Goal: Task Accomplishment & Management: Use online tool/utility

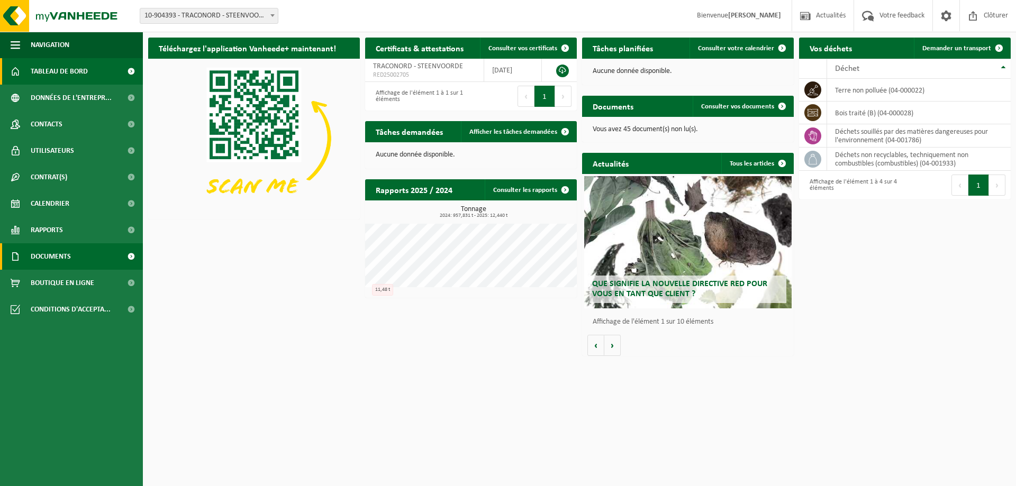
click at [43, 258] on span "Documents" at bounding box center [51, 256] width 40 height 26
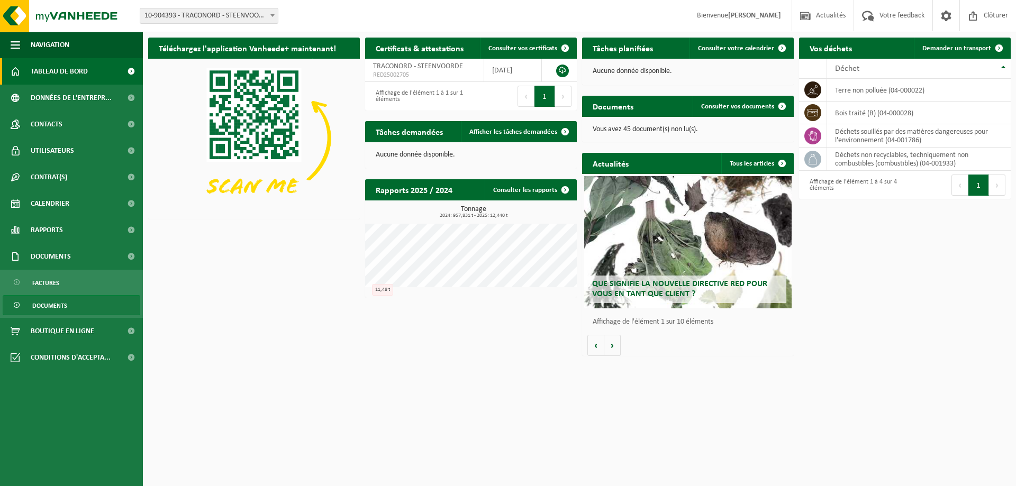
click at [47, 308] on span "Documents" at bounding box center [49, 306] width 35 height 20
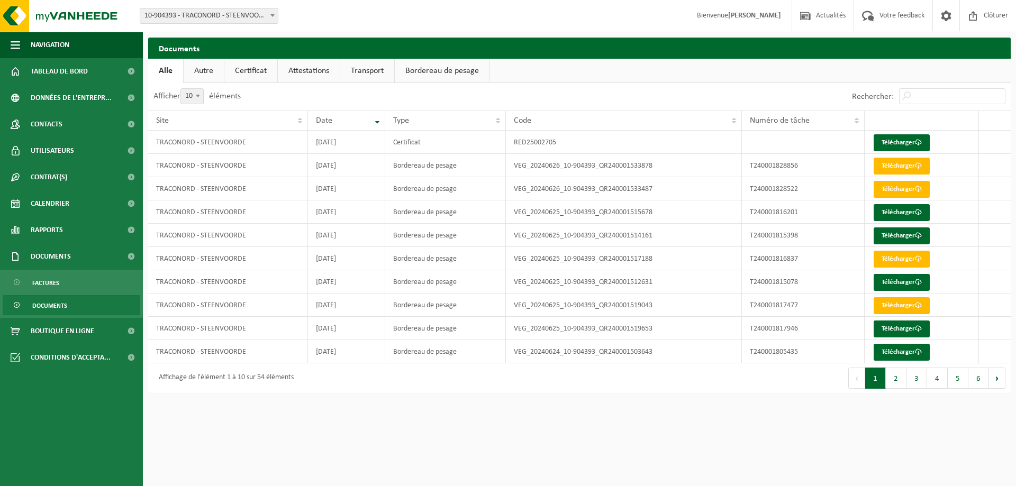
drag, startPoint x: 283, startPoint y: 440, endPoint x: 29, endPoint y: 417, distance: 255.1
click at [282, 440] on html "Site: 10-904393 - TRACONORD - STEENVOORDE 10-904393 - TRACONORD - STEENVOORDE B…" at bounding box center [508, 243] width 1016 height 486
click at [240, 423] on html "Site: 10-904393 - TRACONORD - STEENVOORDE 10-904393 - TRACONORD - STEENVOORDE B…" at bounding box center [508, 243] width 1016 height 486
click at [43, 179] on span "Contrat(s)" at bounding box center [49, 177] width 37 height 26
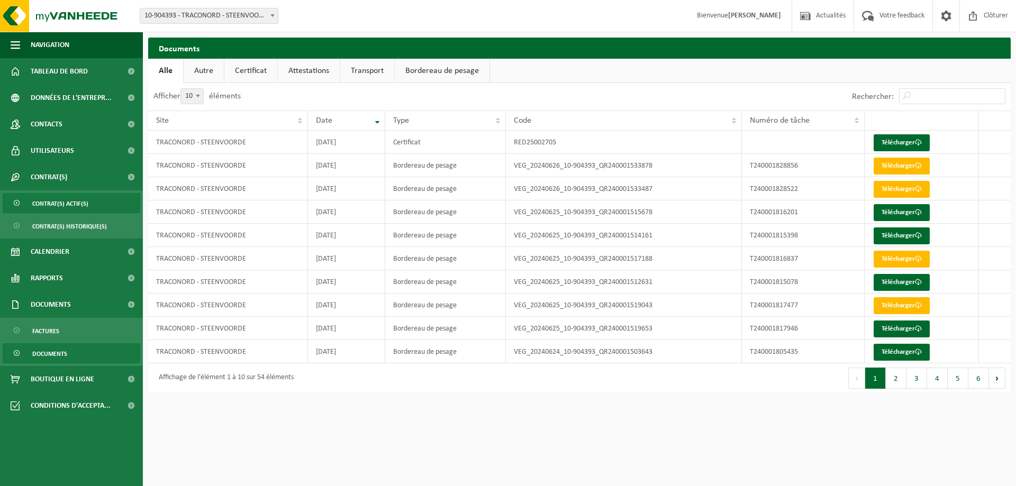
click at [41, 201] on span "Contrat(s) actif(s)" at bounding box center [60, 204] width 56 height 20
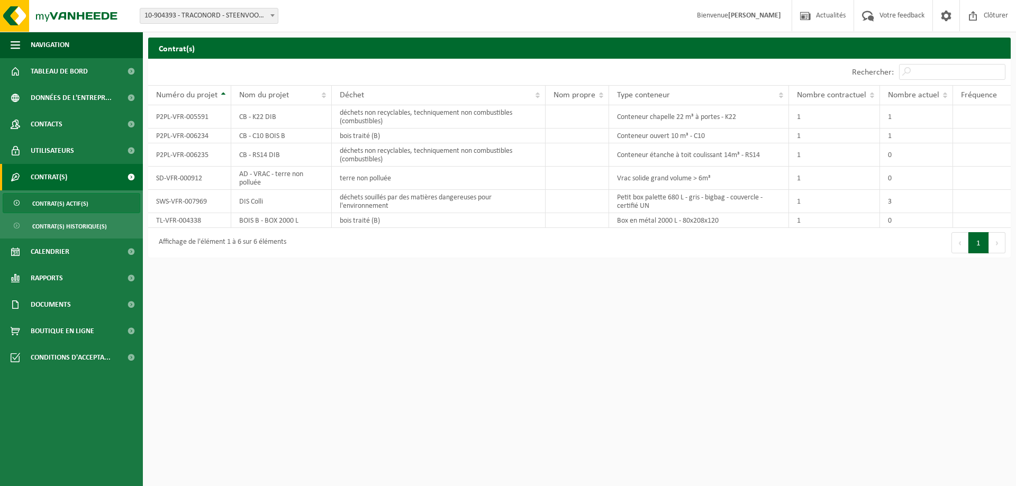
click at [999, 245] on button "Suivant" at bounding box center [997, 242] width 16 height 21
click at [358, 203] on td "déchets souillés par des matières dangereuses pour l'environnement" at bounding box center [438, 201] width 213 height 23
click at [272, 13] on span at bounding box center [272, 15] width 11 height 14
click at [34, 70] on span "Tableau de bord" at bounding box center [59, 71] width 57 height 26
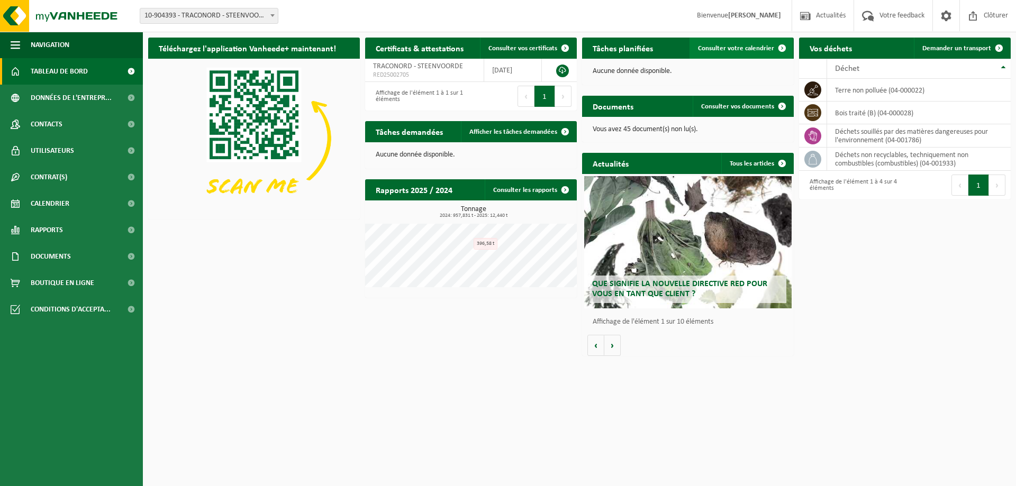
click at [719, 47] on span "Consulter votre calendrier" at bounding box center [736, 48] width 76 height 7
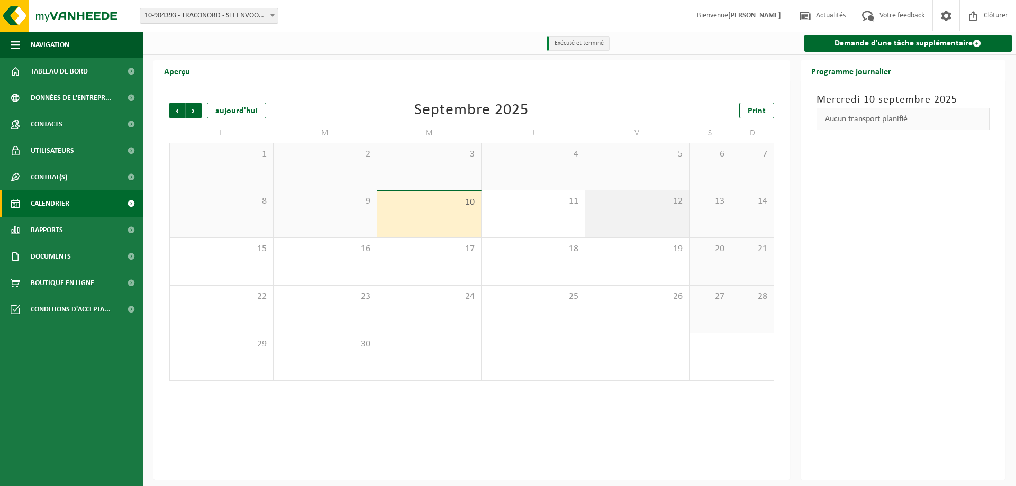
click at [643, 219] on div "12" at bounding box center [637, 214] width 104 height 47
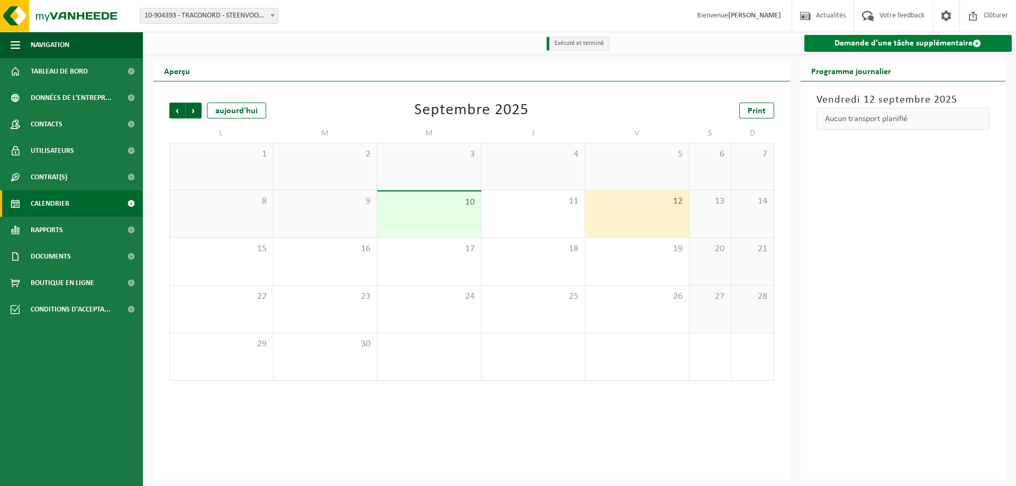
click at [848, 44] on link "Demande d'une tâche supplémentaire" at bounding box center [909, 43] width 208 height 17
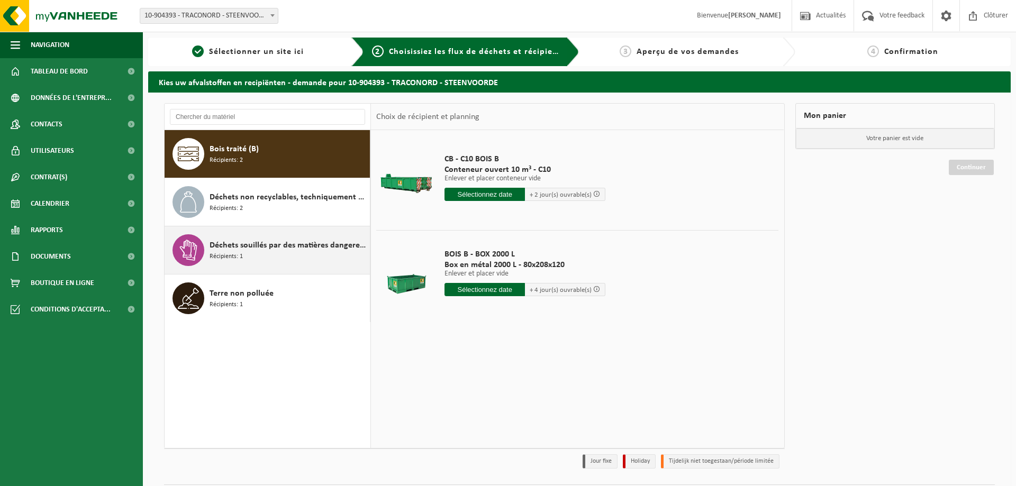
click at [225, 253] on span "Récipients: 1" at bounding box center [226, 257] width 33 height 10
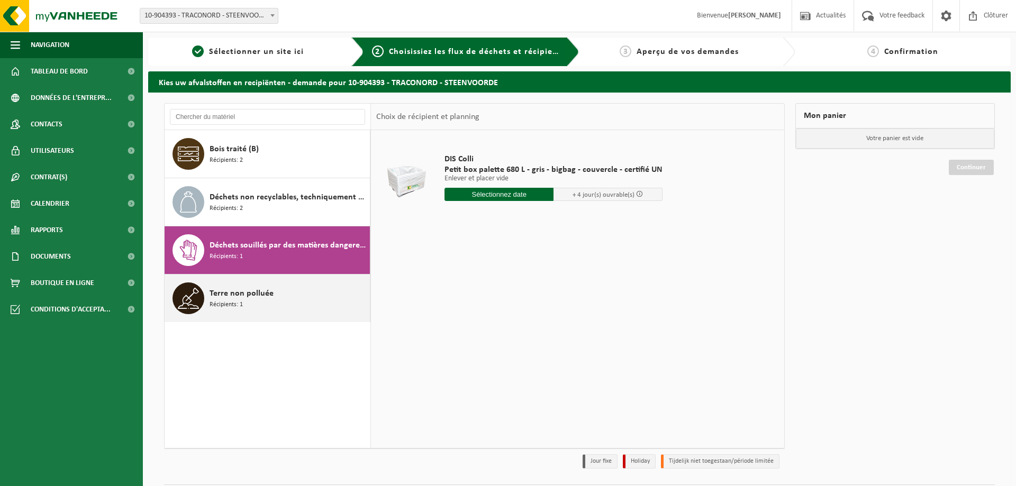
click at [238, 302] on span "Récipients: 1" at bounding box center [226, 305] width 33 height 10
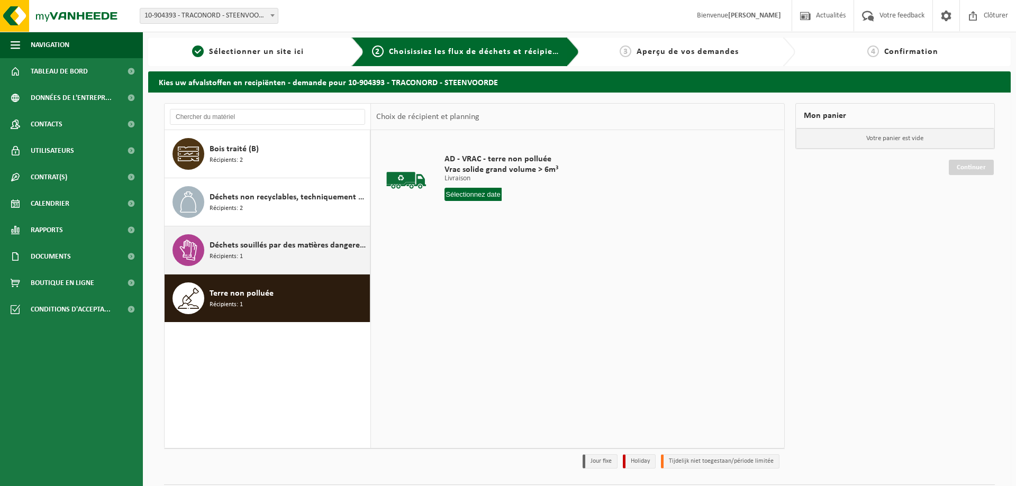
click at [232, 257] on span "Récipients: 1" at bounding box center [226, 257] width 33 height 10
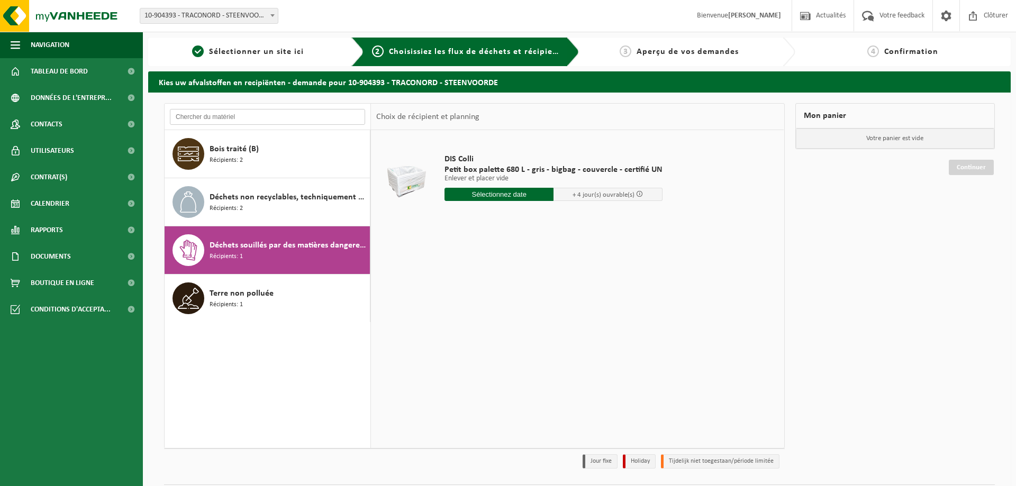
click at [187, 119] on input "text" at bounding box center [267, 117] width 195 height 16
type input "d"
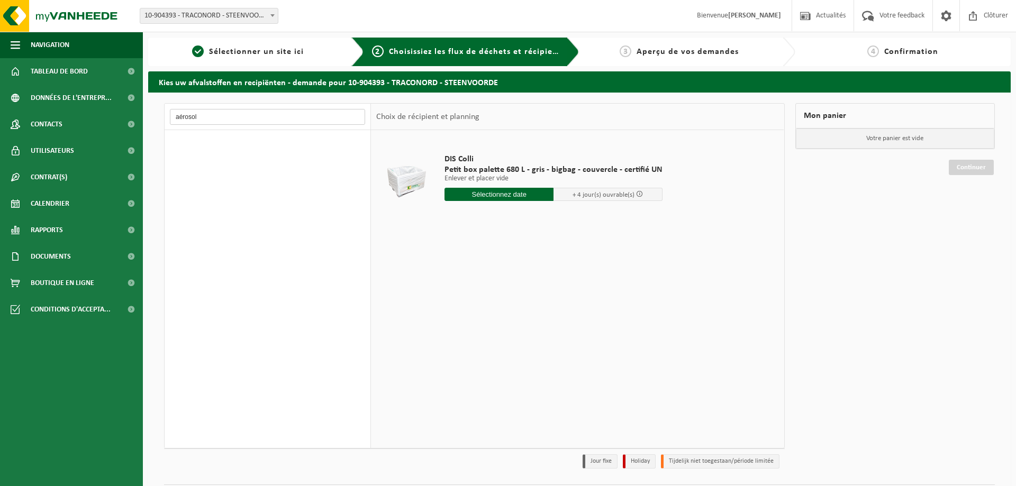
type input "aérosol"
click at [64, 257] on span "Documents" at bounding box center [51, 256] width 40 height 26
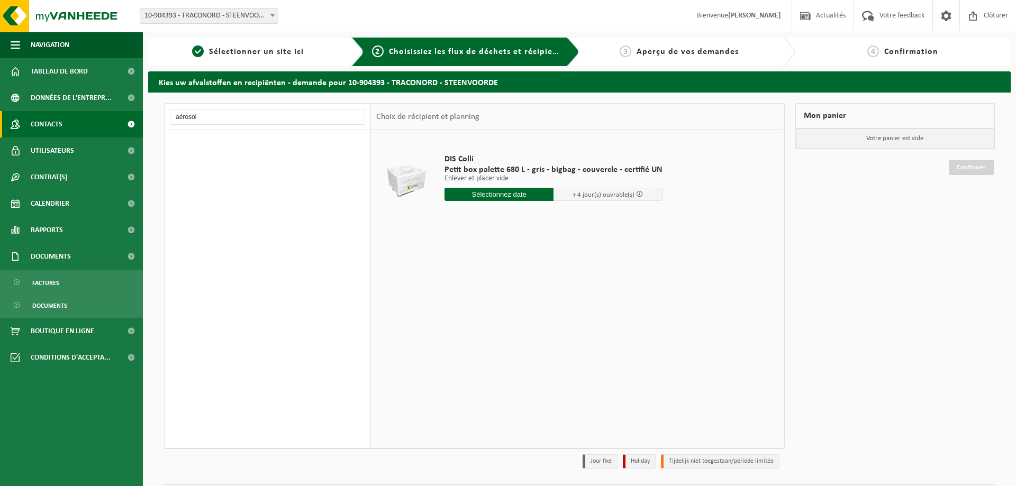
click at [42, 123] on span "Contacts" at bounding box center [47, 124] width 32 height 26
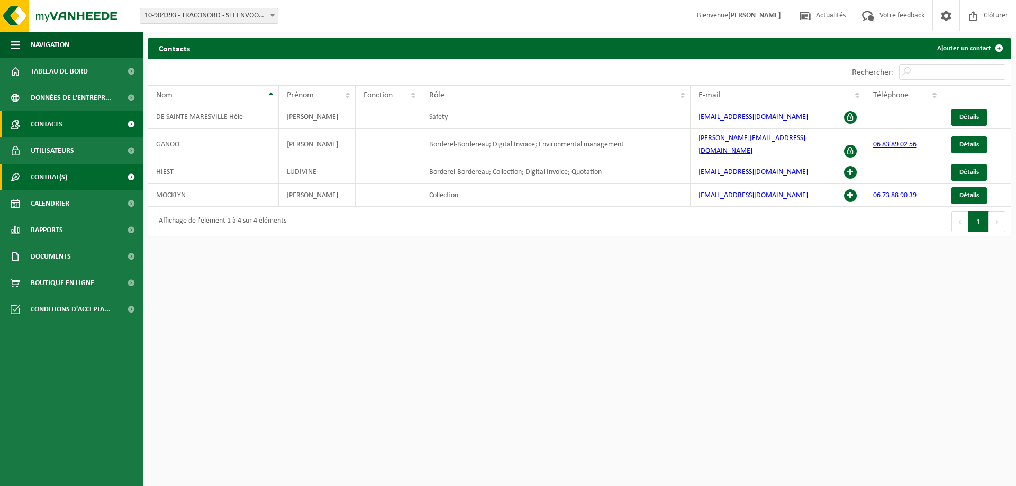
click at [44, 175] on span "Contrat(s)" at bounding box center [49, 177] width 37 height 26
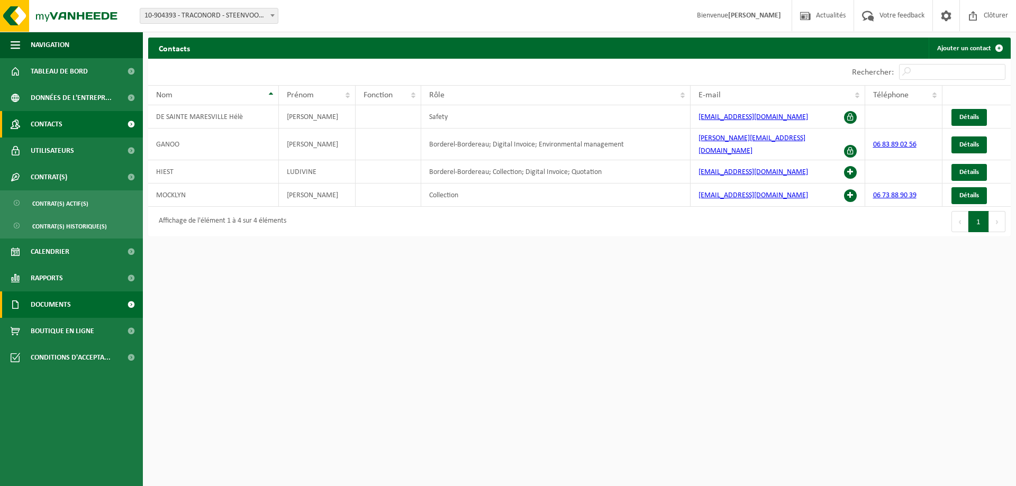
click at [50, 307] on span "Documents" at bounding box center [51, 305] width 40 height 26
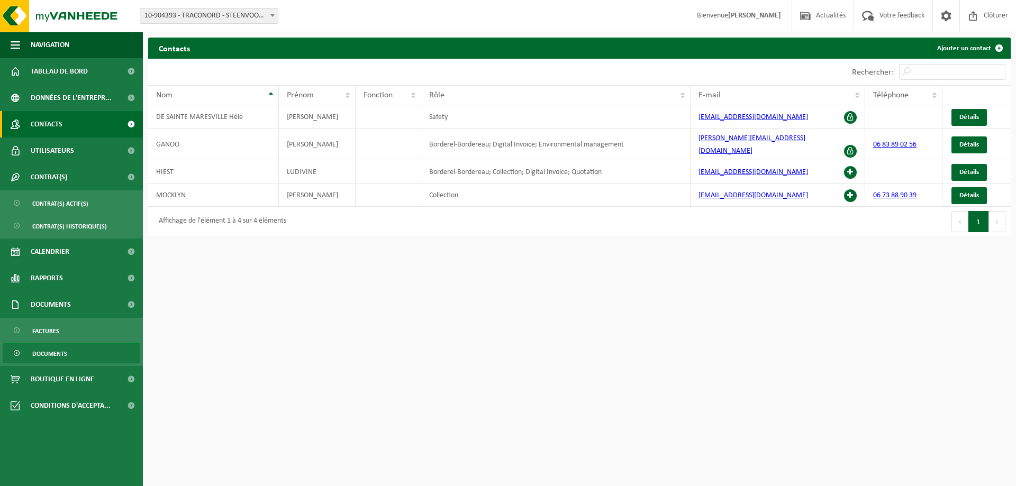
click at [32, 354] on link "Documents" at bounding box center [72, 354] width 138 height 20
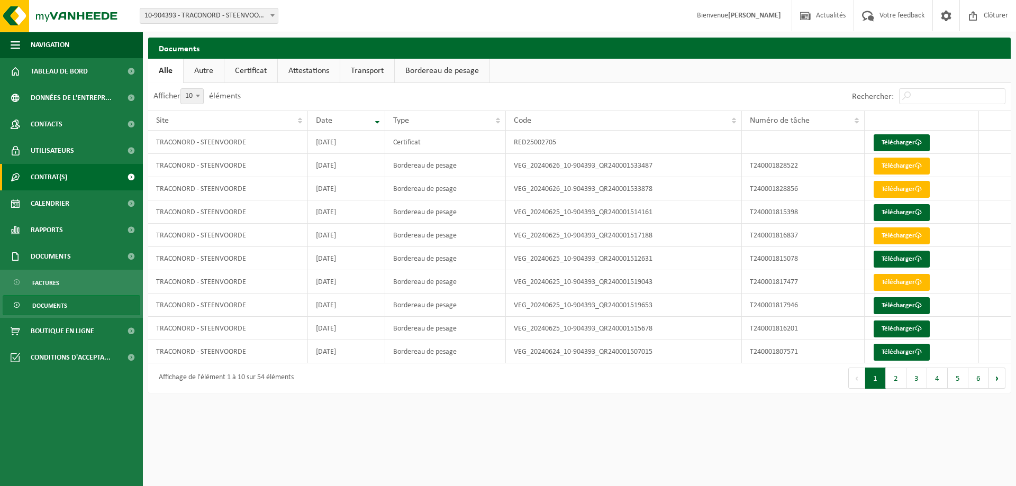
click at [50, 173] on span "Contrat(s)" at bounding box center [49, 177] width 37 height 26
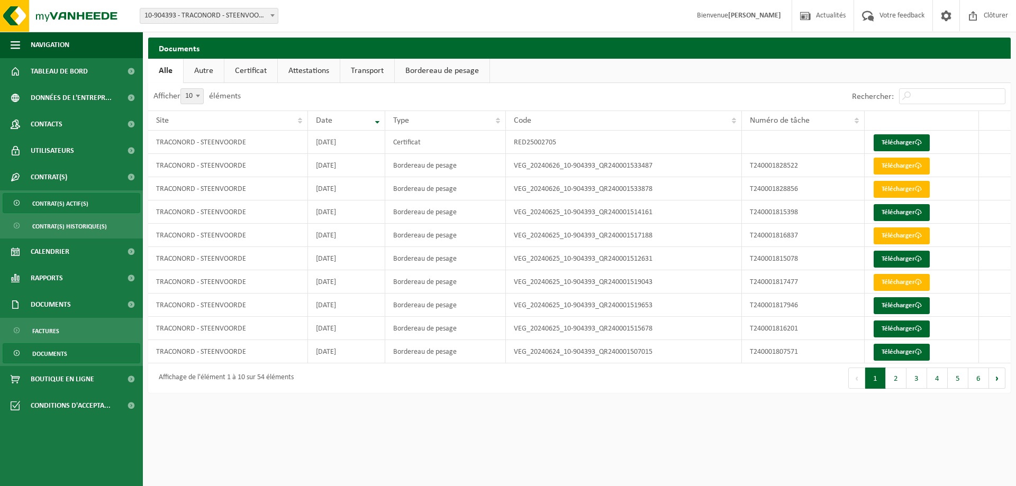
click at [59, 206] on span "Contrat(s) actif(s)" at bounding box center [60, 204] width 56 height 20
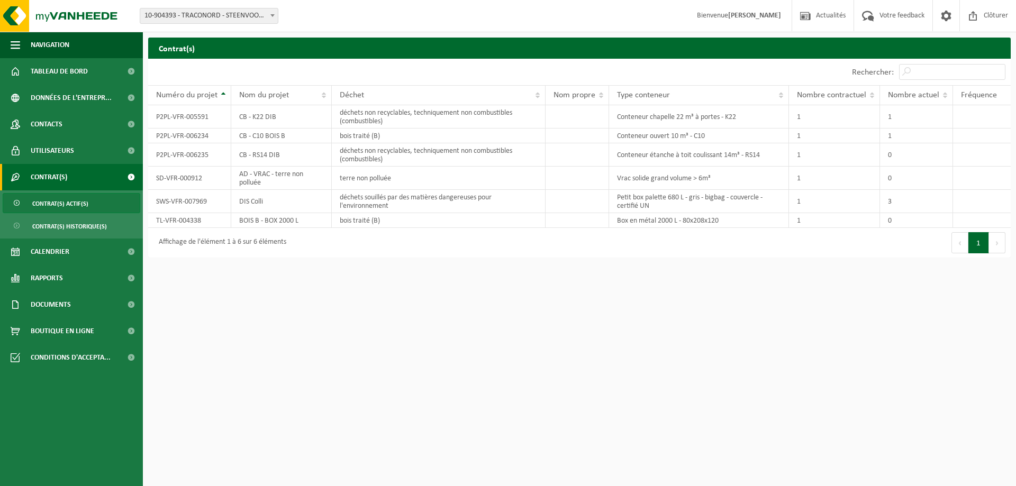
click at [271, 11] on span at bounding box center [272, 15] width 11 height 14
click at [47, 207] on span "Contrat(s) actif(s)" at bounding box center [60, 204] width 56 height 20
click at [513, 372] on html "Site: 10-904393 - TRACONORD - STEENVOORDE 10-904393 - TRACONORD - STEENVOORDE B…" at bounding box center [508, 243] width 1016 height 486
click at [509, 340] on html "Site: 10-904393 - TRACONORD - STEENVOORDE 10-904393 - TRACONORD - STEENVOORDE B…" at bounding box center [508, 243] width 1016 height 486
click at [44, 251] on span "Calendrier" at bounding box center [50, 252] width 39 height 26
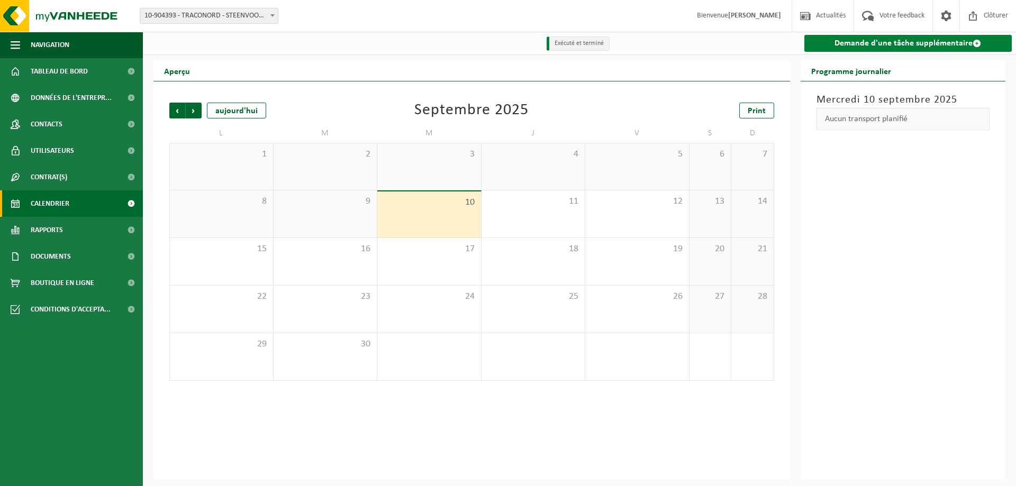
click at [976, 43] on span at bounding box center [977, 43] width 8 height 8
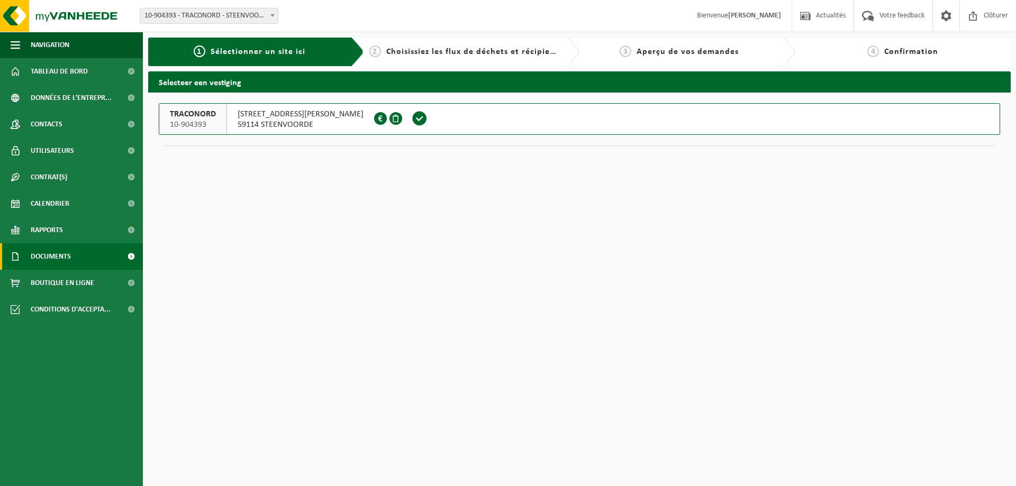
click at [50, 252] on span "Documents" at bounding box center [51, 256] width 40 height 26
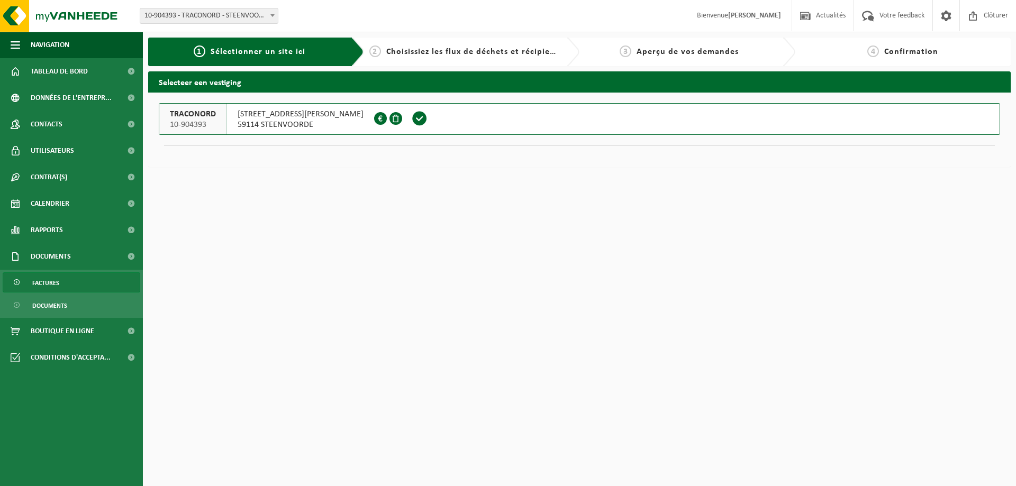
click at [44, 284] on span "Factures" at bounding box center [45, 283] width 27 height 20
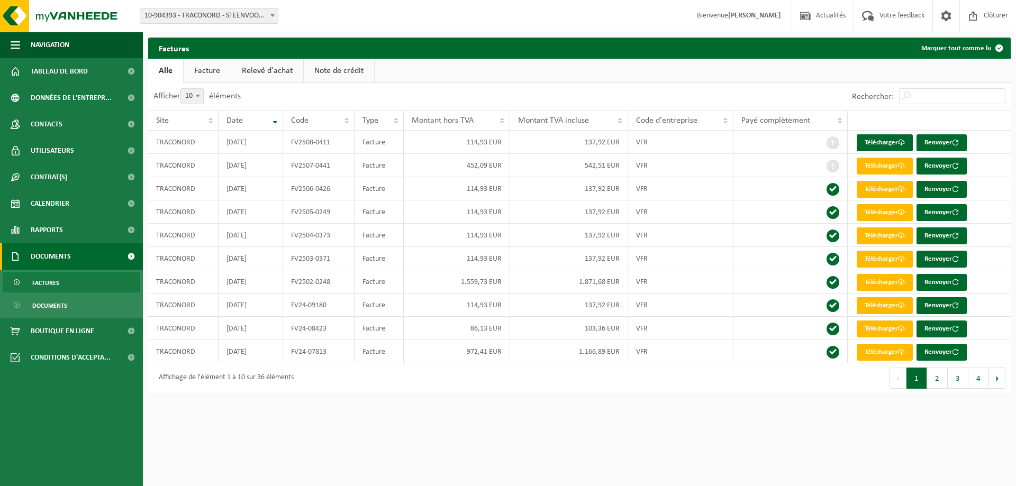
click at [208, 68] on link "Facture" at bounding box center [207, 71] width 47 height 24
click at [69, 71] on span "Tableau de bord" at bounding box center [59, 71] width 57 height 26
